Goal: Task Accomplishment & Management: Use online tool/utility

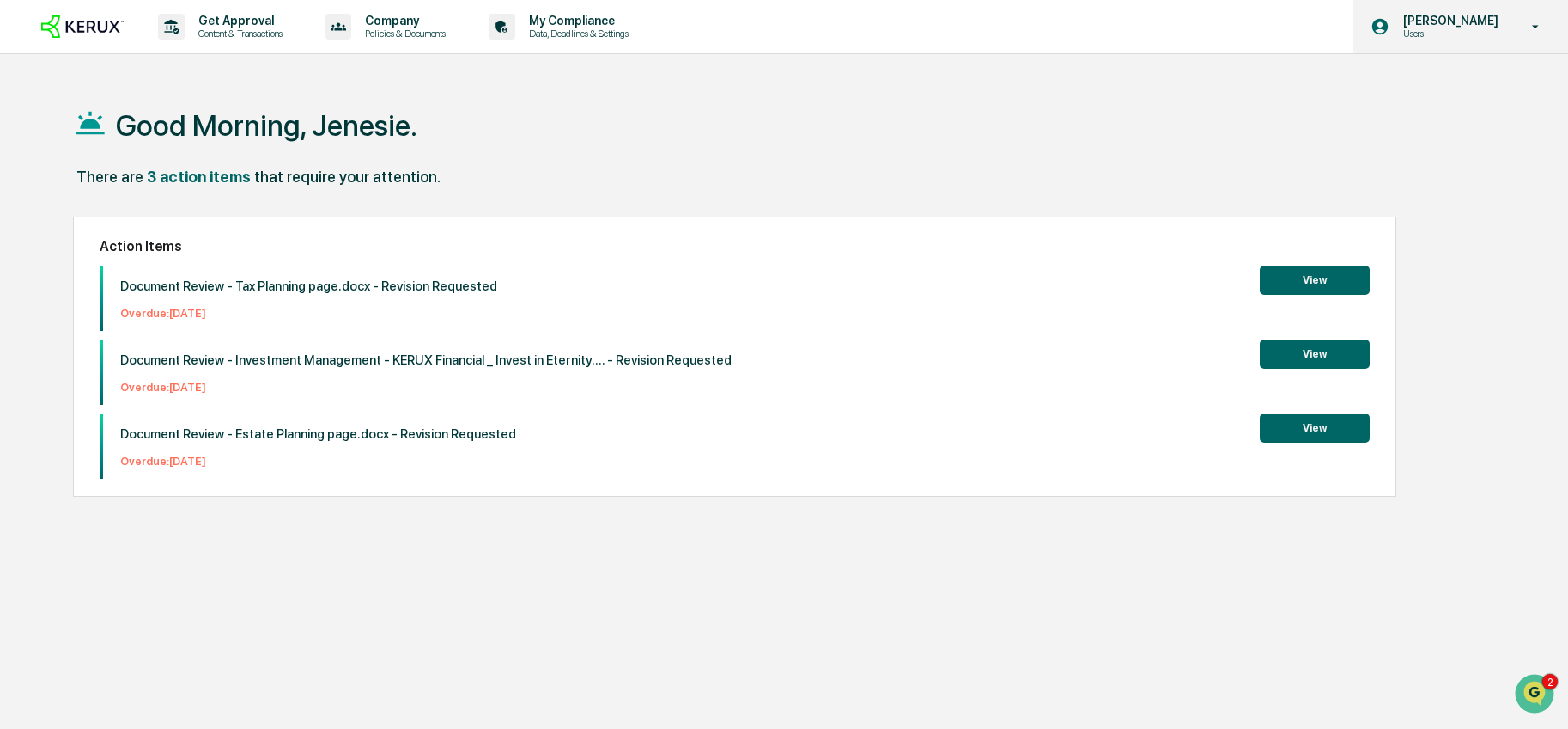
click at [1518, 30] on div "[PERSON_NAME] Users" at bounding box center [1461, 26] width 215 height 53
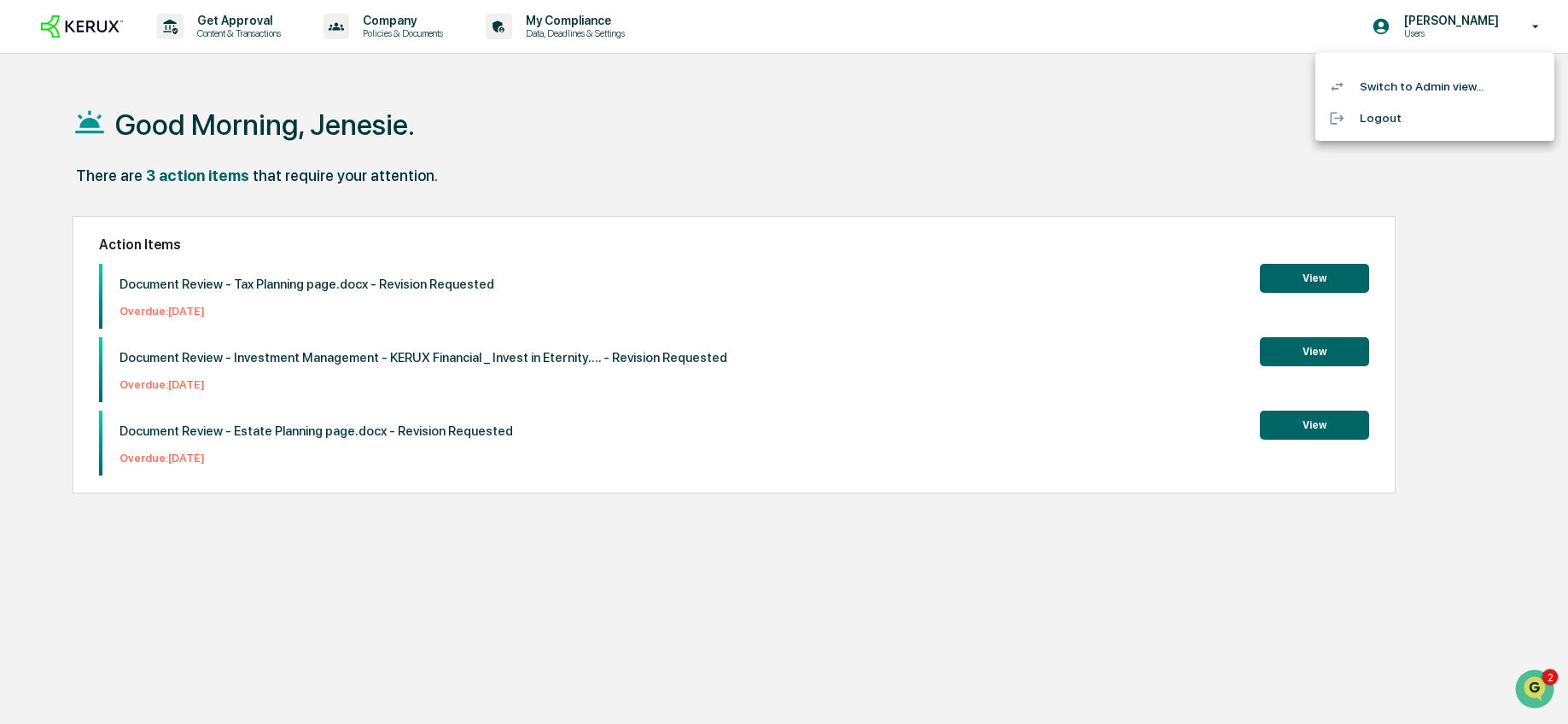
click at [1437, 87] on li "Switch to Admin view..." at bounding box center [1434, 86] width 239 height 31
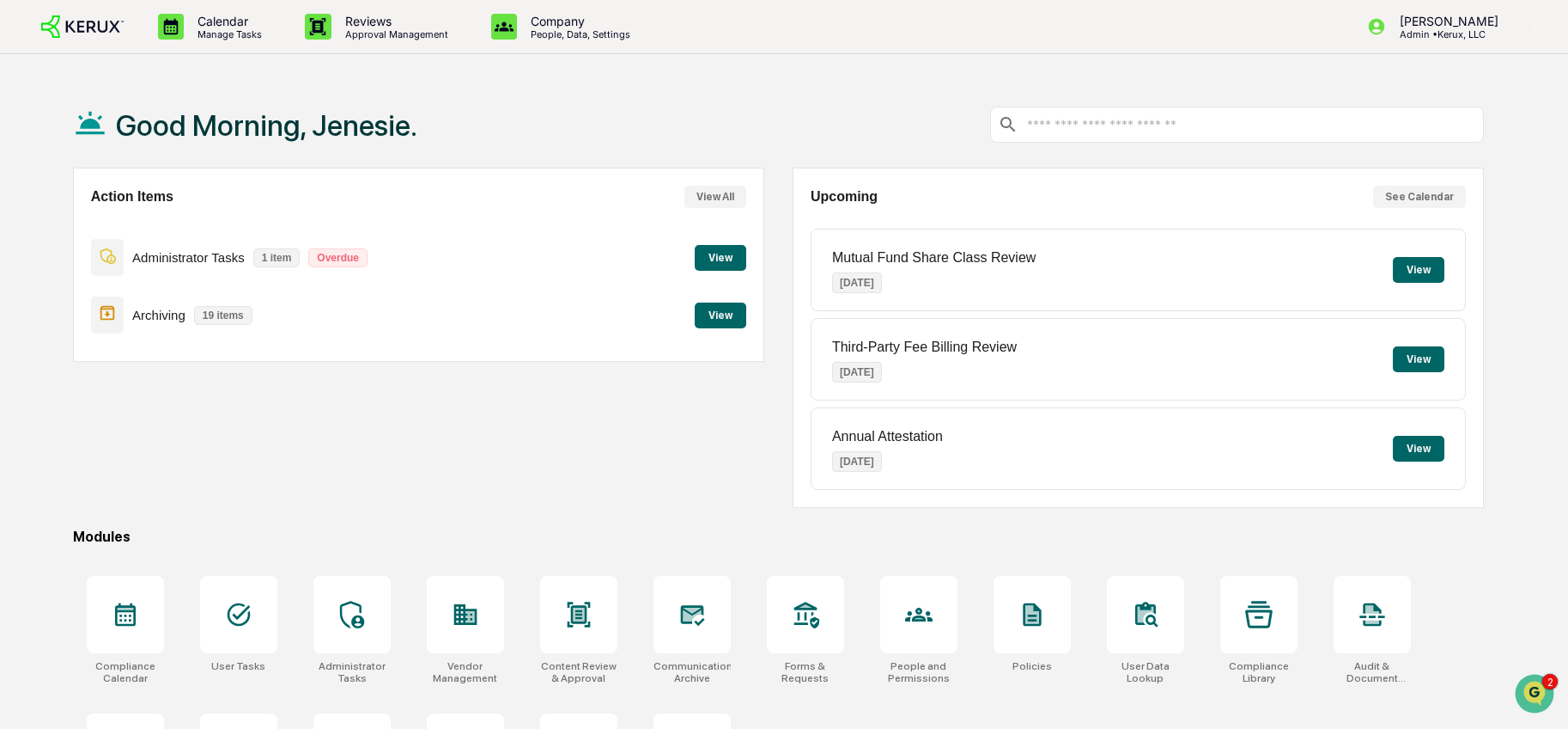
click at [1432, 199] on button "See Calendar" at bounding box center [1419, 197] width 93 height 23
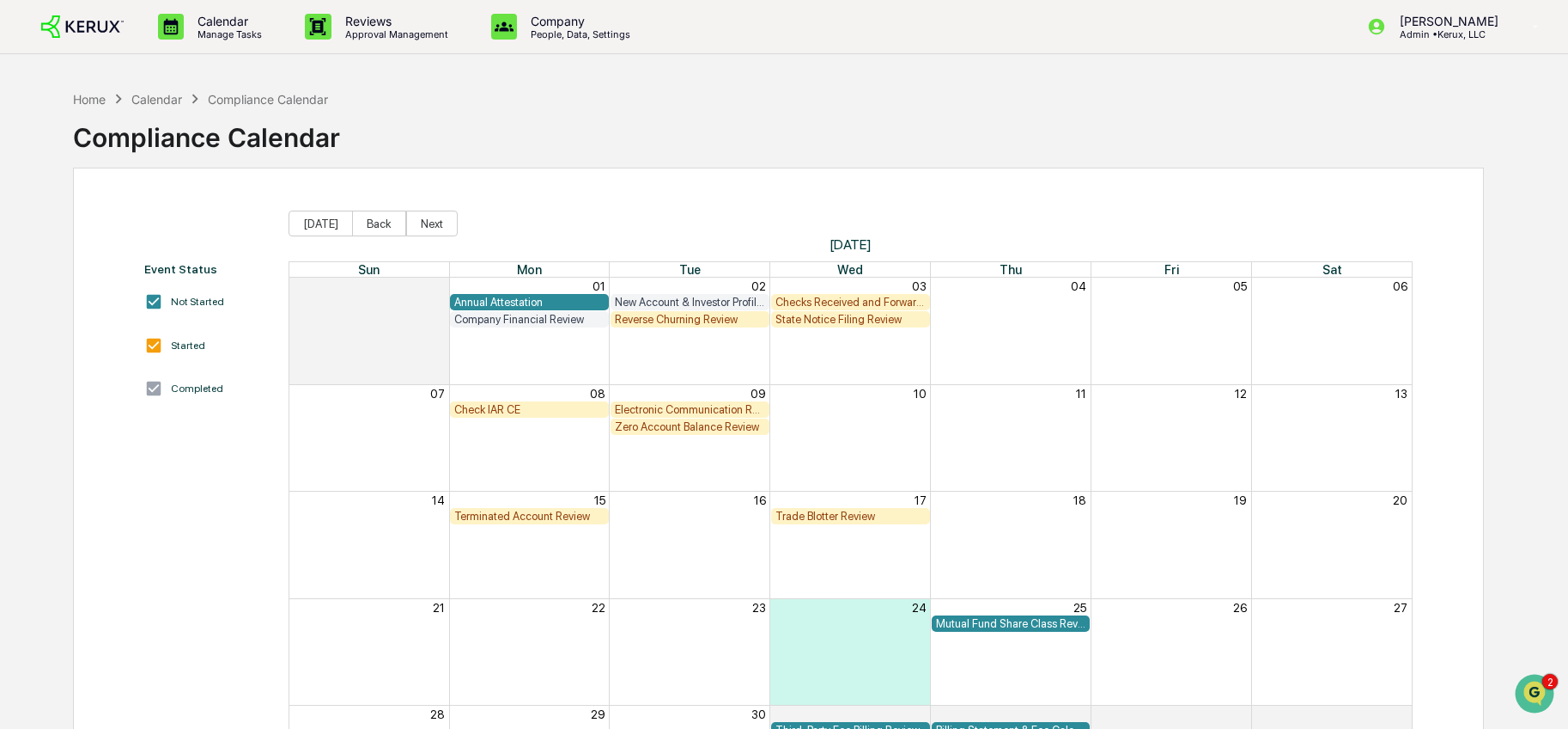
click at [556, 320] on div "Company Financial Review" at bounding box center [529, 319] width 151 height 13
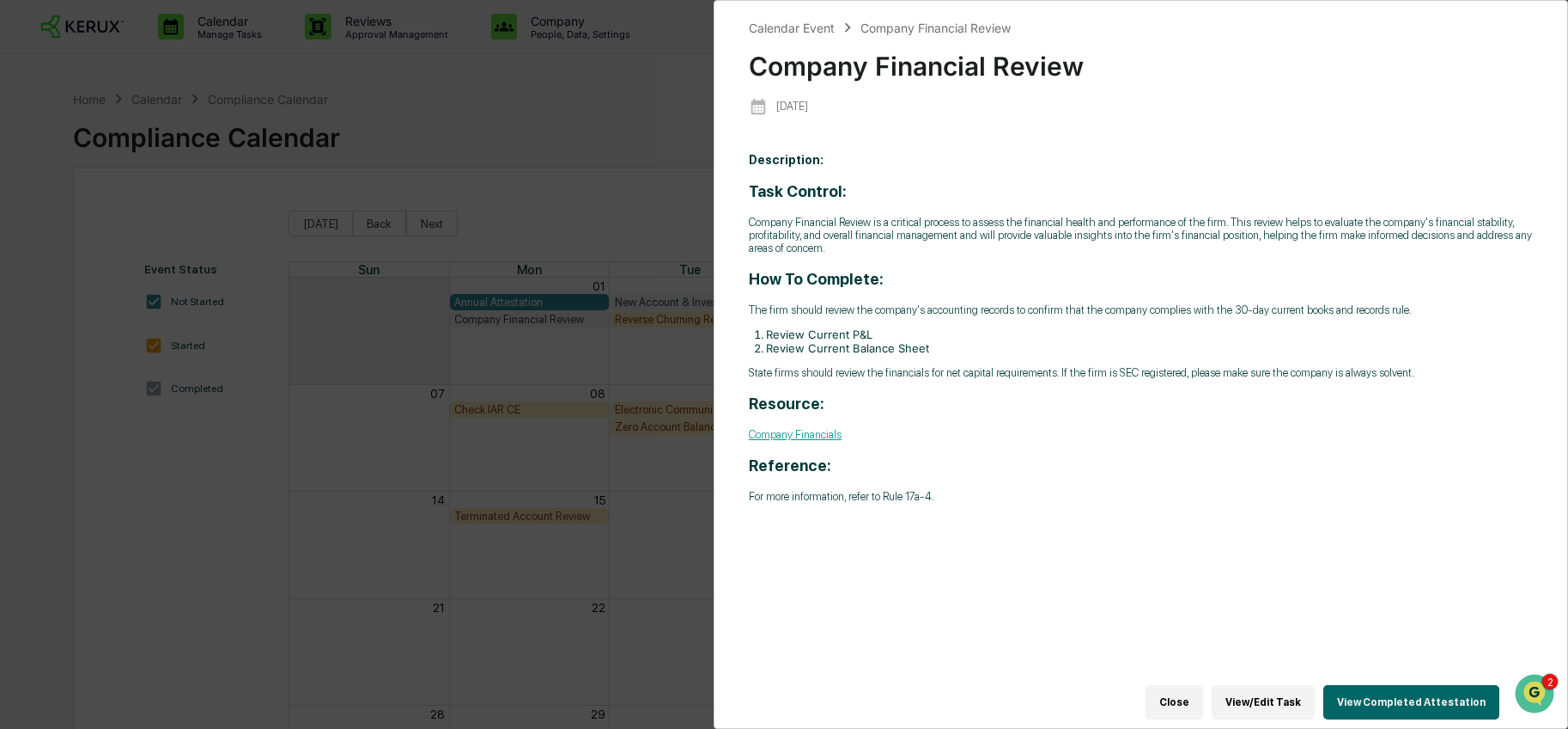
click at [1242, 697] on button "View/Edit Task" at bounding box center [1263, 702] width 103 height 34
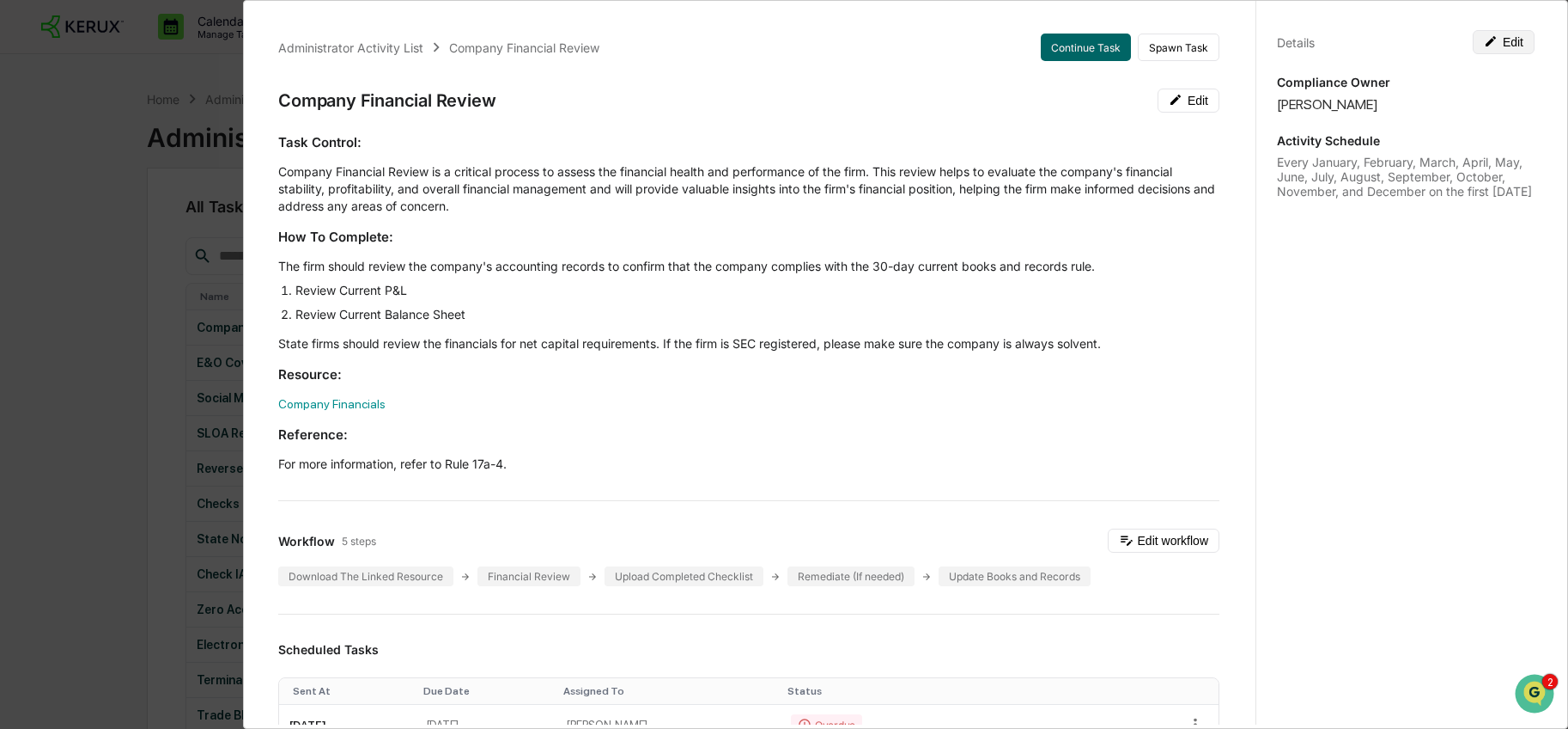
click at [1508, 42] on button "Edit" at bounding box center [1503, 42] width 62 height 24
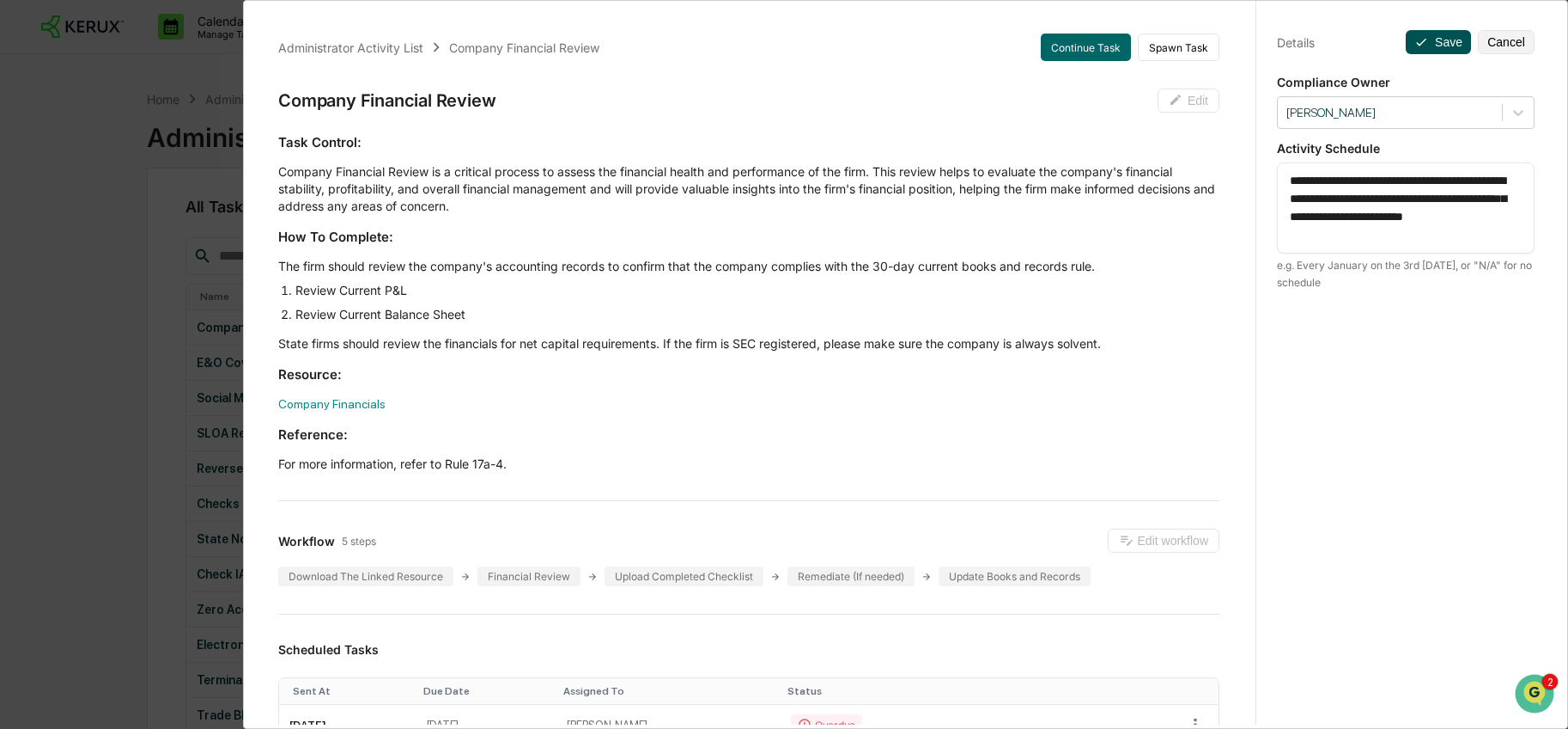
click at [1435, 42] on button "Save" at bounding box center [1438, 42] width 65 height 24
click at [1426, 42] on button "Save" at bounding box center [1438, 42] width 65 height 24
click at [1447, 106] on div at bounding box center [1390, 113] width 207 height 16
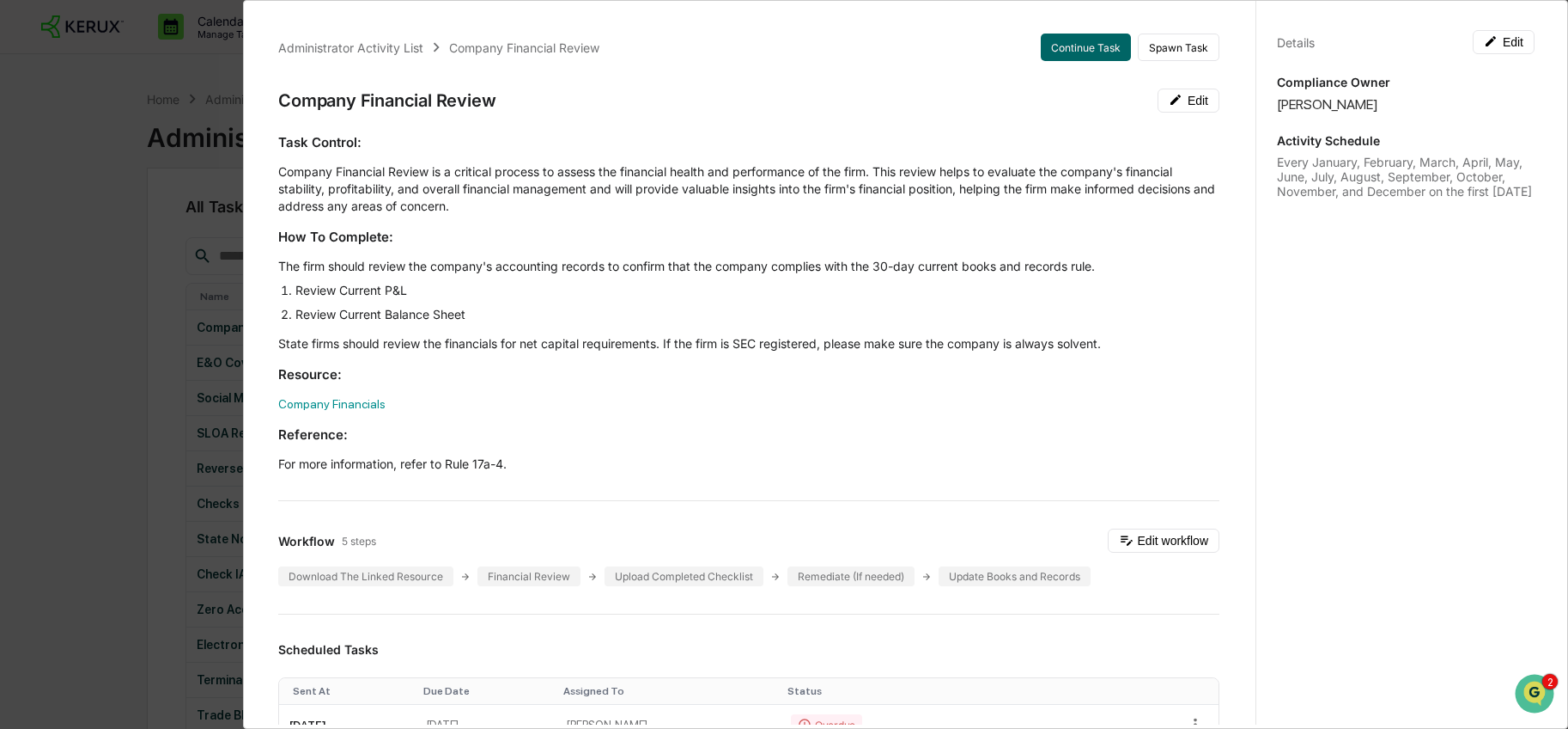
click at [199, 148] on div "Administrator Activity List Company Financial Review Continue Task Spawn Task C…" at bounding box center [784, 364] width 1568 height 729
